Goal: Task Accomplishment & Management: Manage account settings

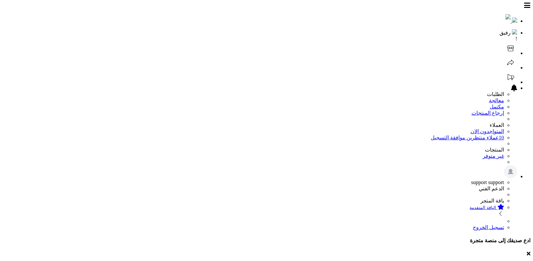
scroll to position [40, 0]
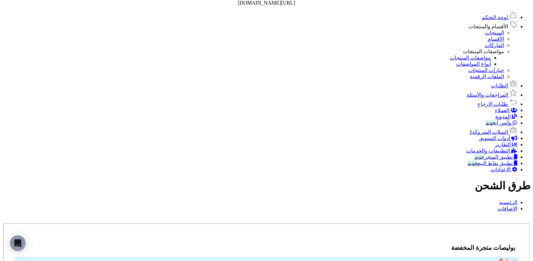
scroll to position [379, 0]
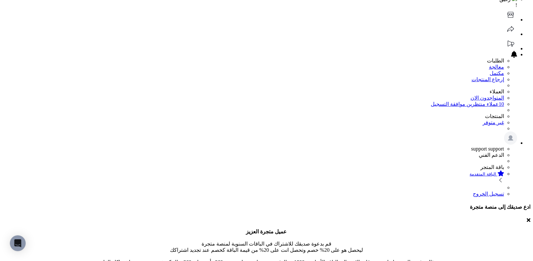
scroll to position [36, 0]
